Goal: Task Accomplishment & Management: Manage account settings

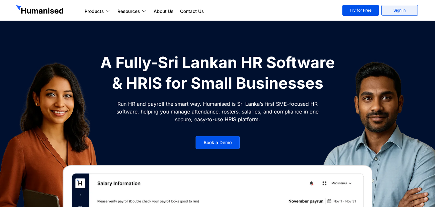
click at [399, 12] on link "Sign In" at bounding box center [400, 10] width 36 height 11
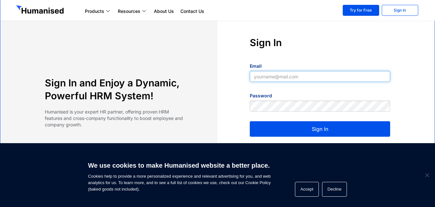
type input "iroshan@slpg.lk"
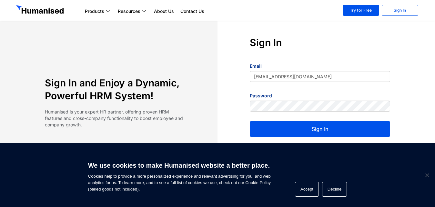
click at [322, 126] on button "Sign In" at bounding box center [320, 129] width 140 height 16
